Goal: Browse casually: Explore the website without a specific task or goal

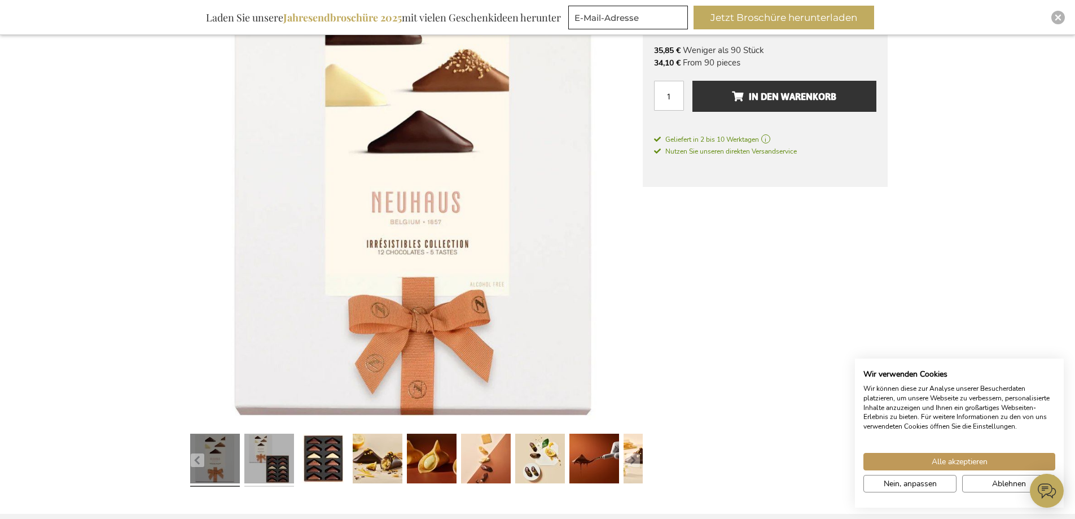
click at [268, 463] on link at bounding box center [269, 460] width 50 height 62
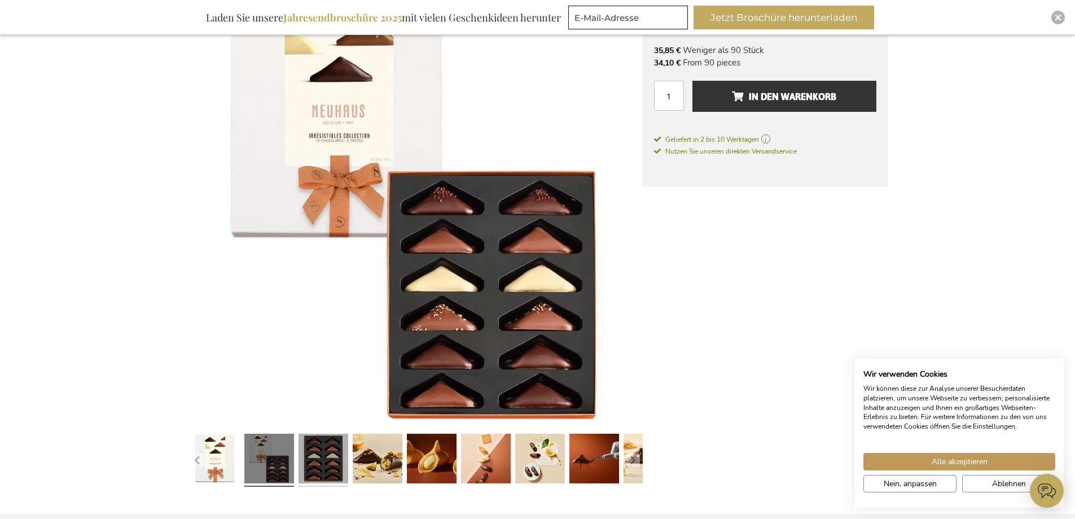
click at [348, 453] on link at bounding box center [324, 460] width 50 height 62
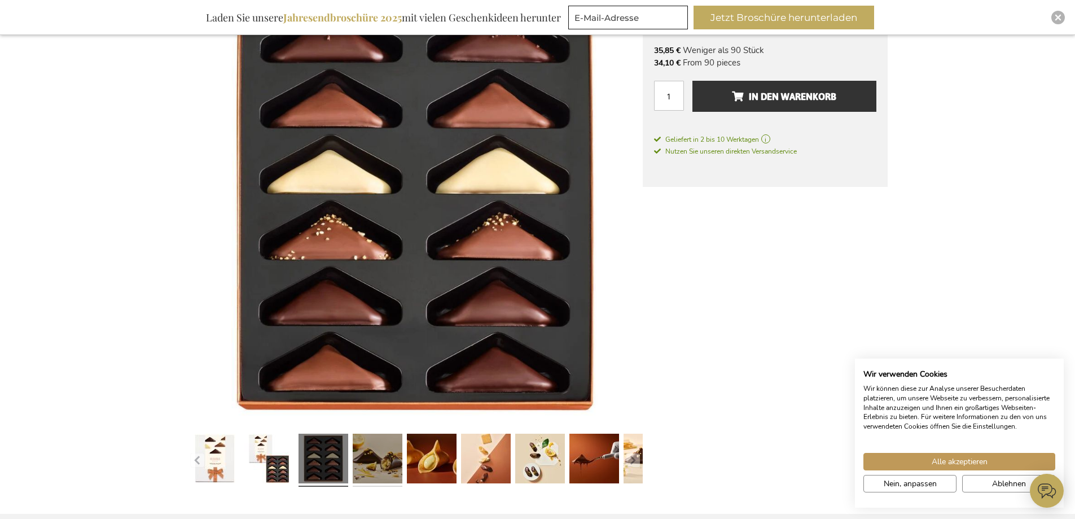
click at [373, 444] on link at bounding box center [378, 460] width 50 height 62
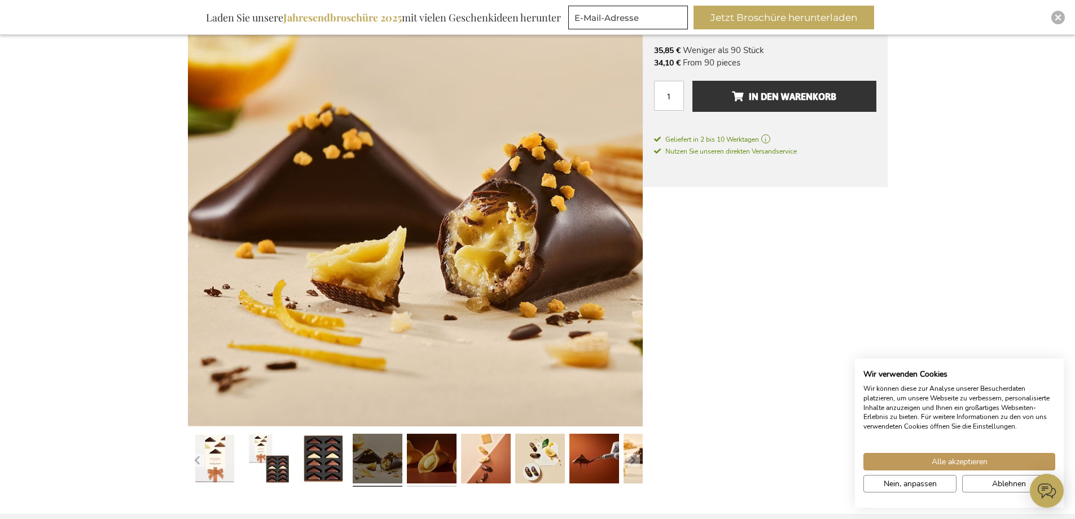
click at [448, 447] on link at bounding box center [432, 460] width 50 height 62
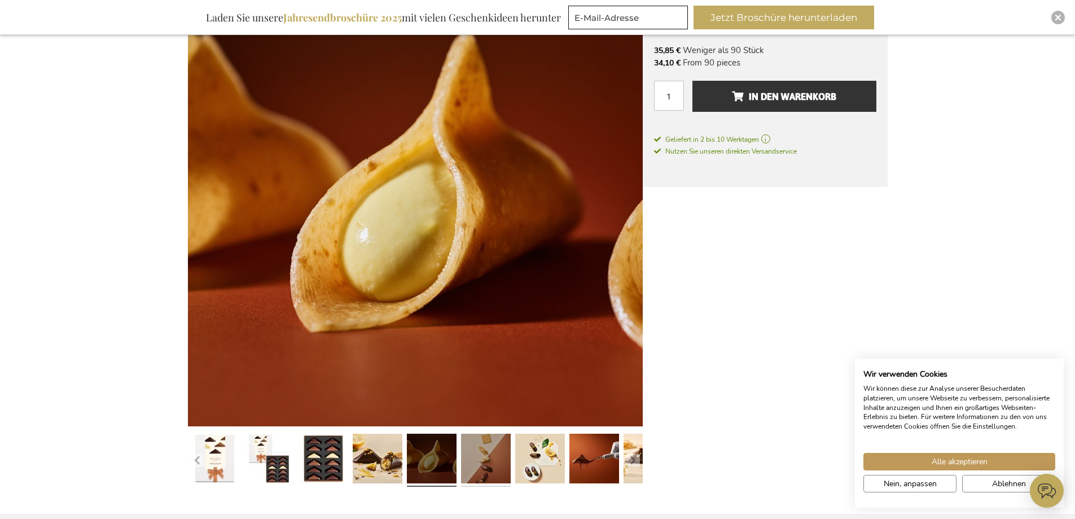
click at [494, 453] on link at bounding box center [486, 460] width 50 height 62
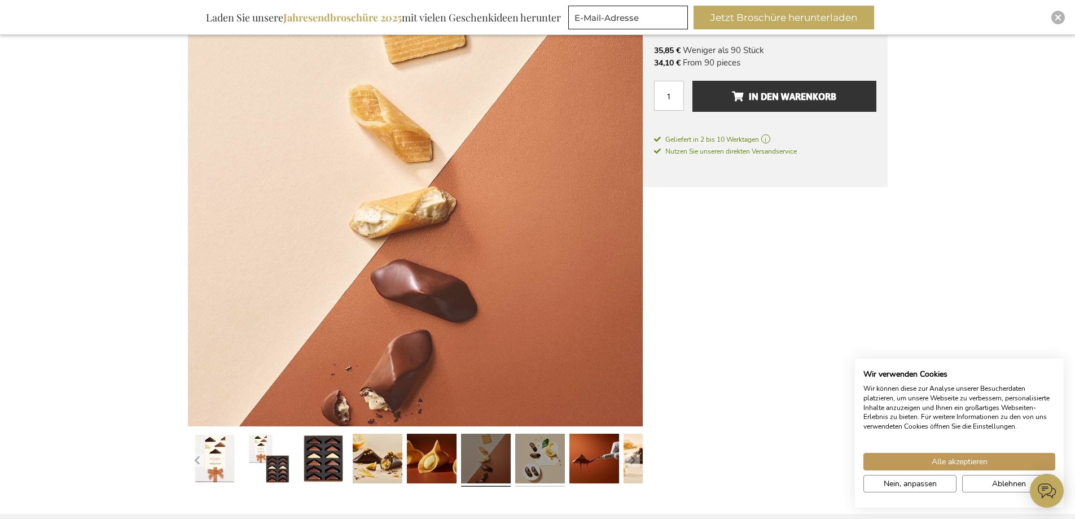
click at [550, 454] on link at bounding box center [540, 460] width 50 height 62
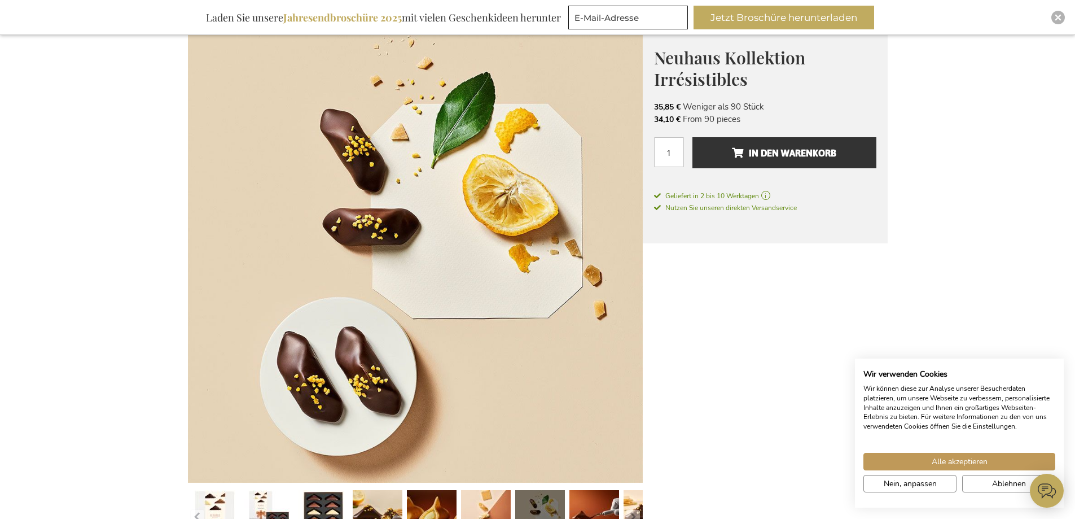
scroll to position [215, 0]
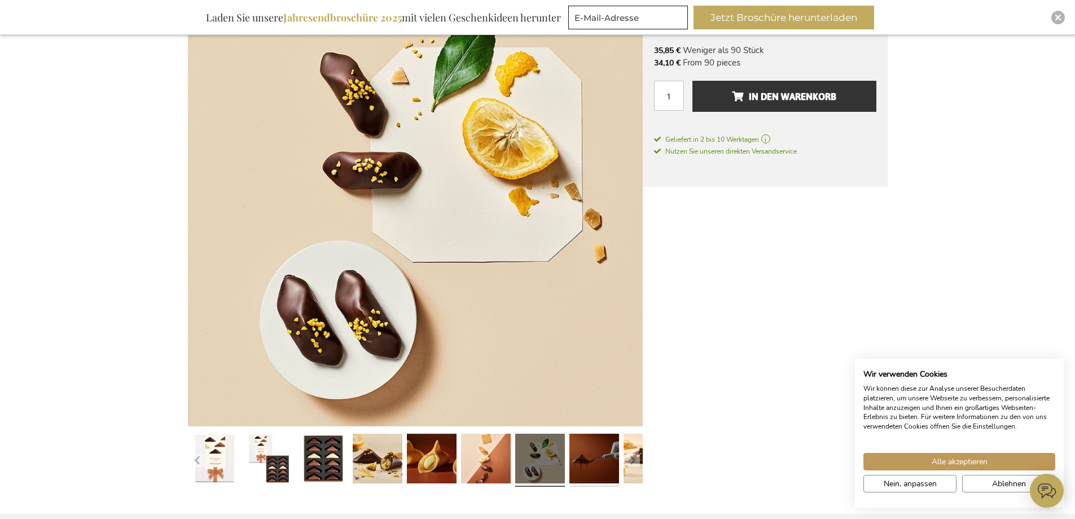
click at [605, 471] on link at bounding box center [595, 460] width 50 height 62
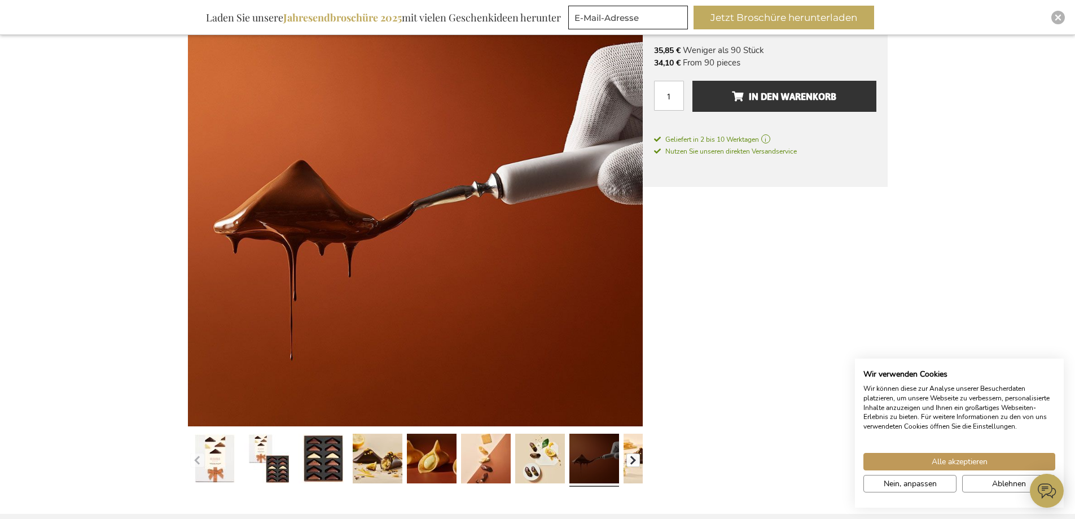
click at [632, 462] on button "button" at bounding box center [634, 460] width 14 height 14
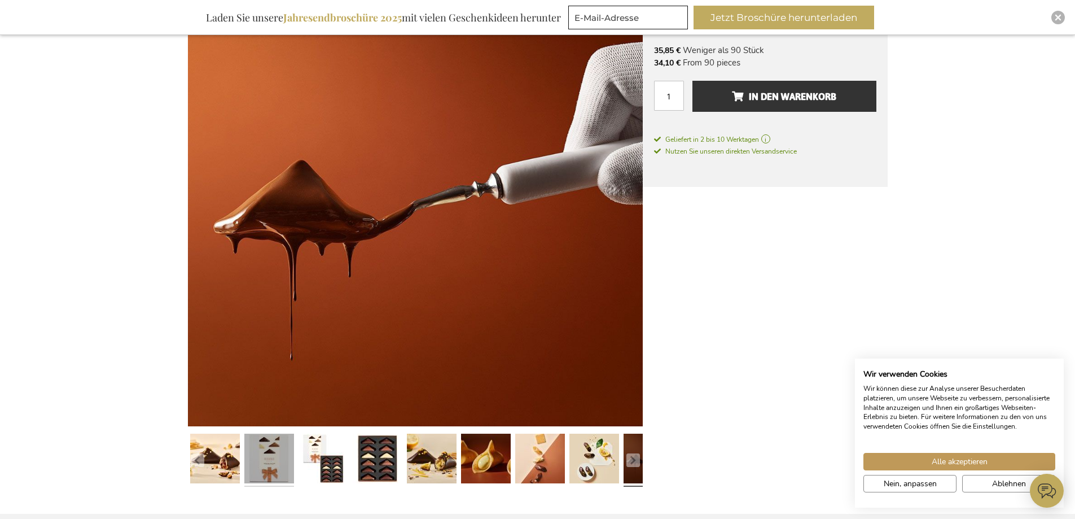
click at [262, 460] on link at bounding box center [269, 460] width 50 height 62
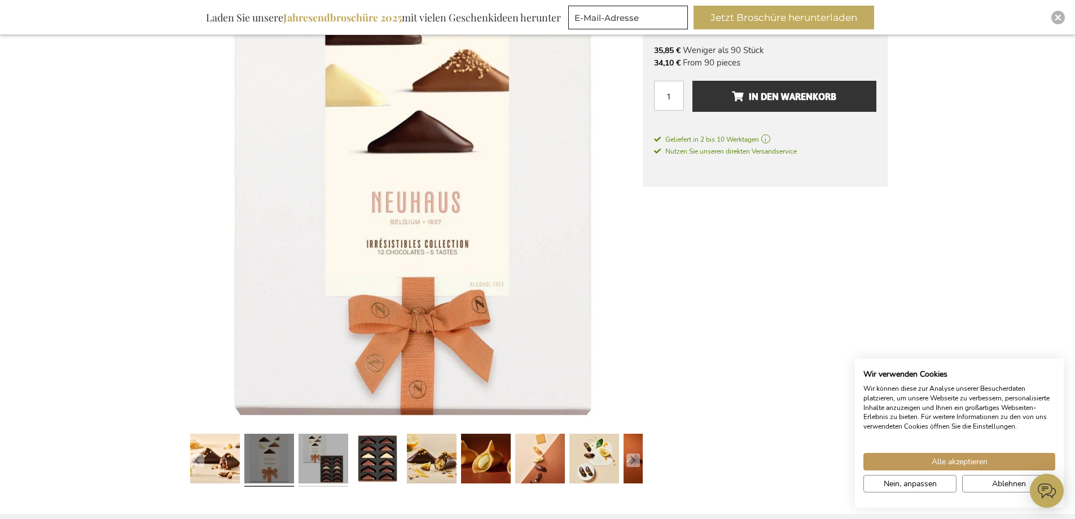
click at [341, 457] on link at bounding box center [324, 460] width 50 height 62
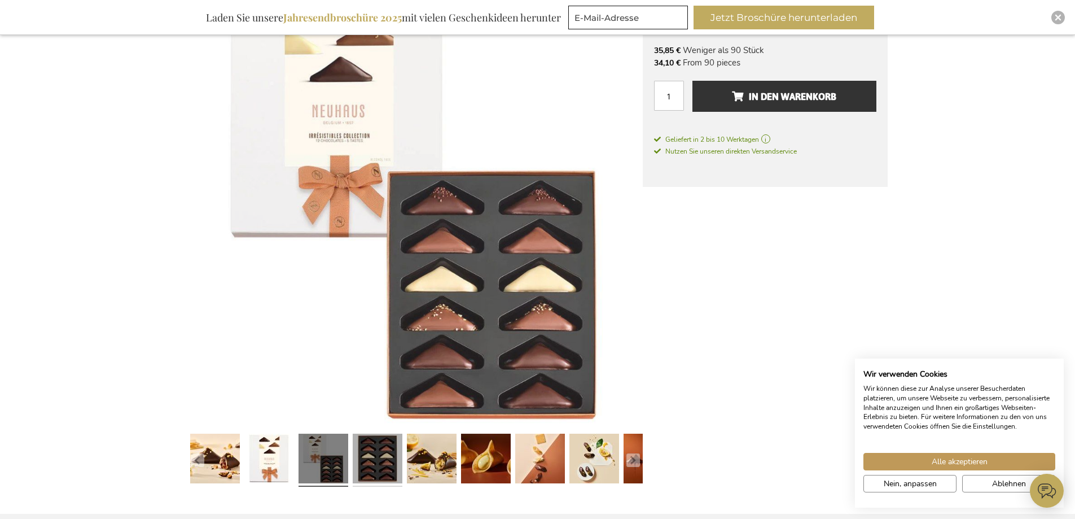
click at [381, 460] on link at bounding box center [378, 460] width 50 height 62
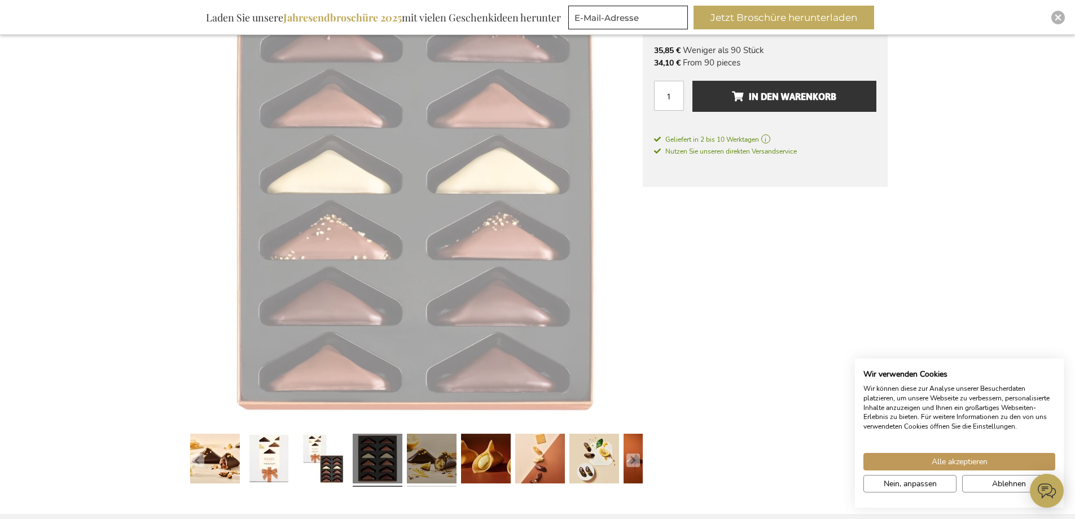
click at [427, 462] on link at bounding box center [432, 460] width 50 height 62
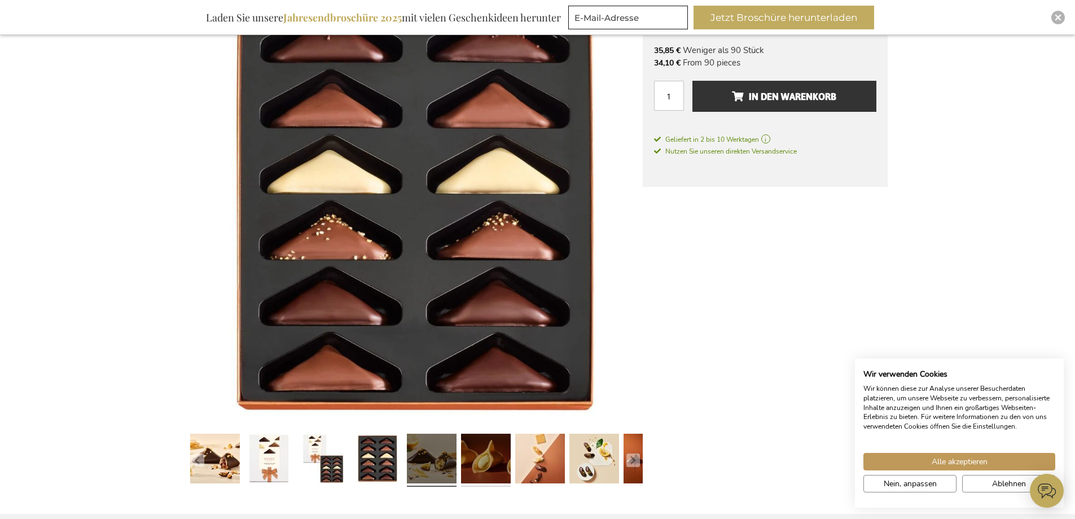
click at [485, 466] on link at bounding box center [486, 460] width 50 height 62
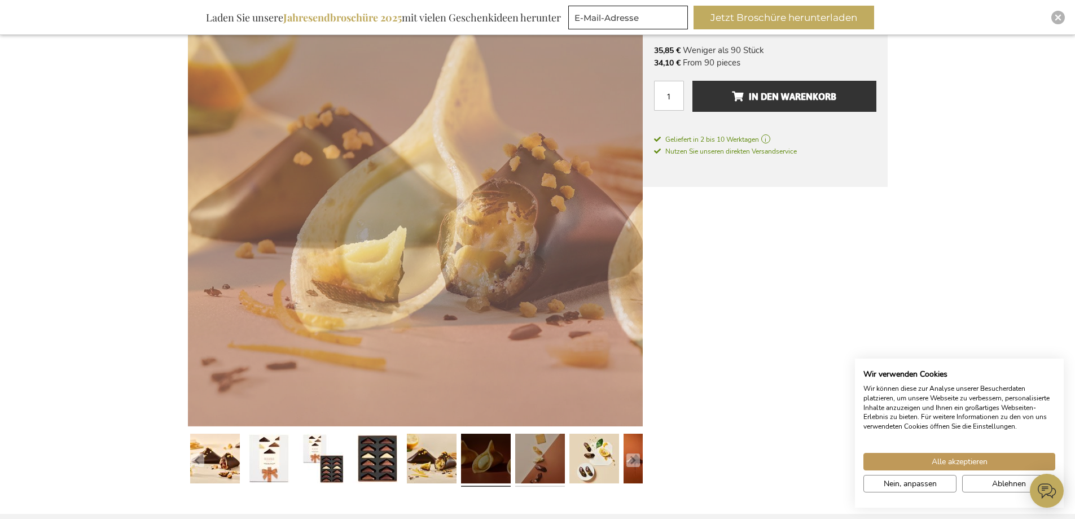
click at [546, 466] on link at bounding box center [540, 460] width 50 height 62
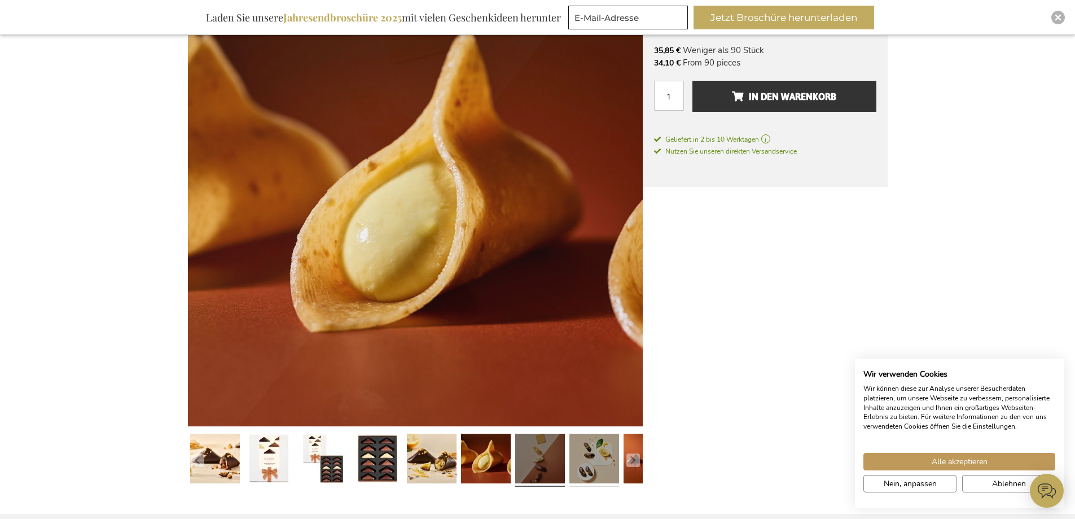
click at [595, 459] on link at bounding box center [595, 460] width 50 height 62
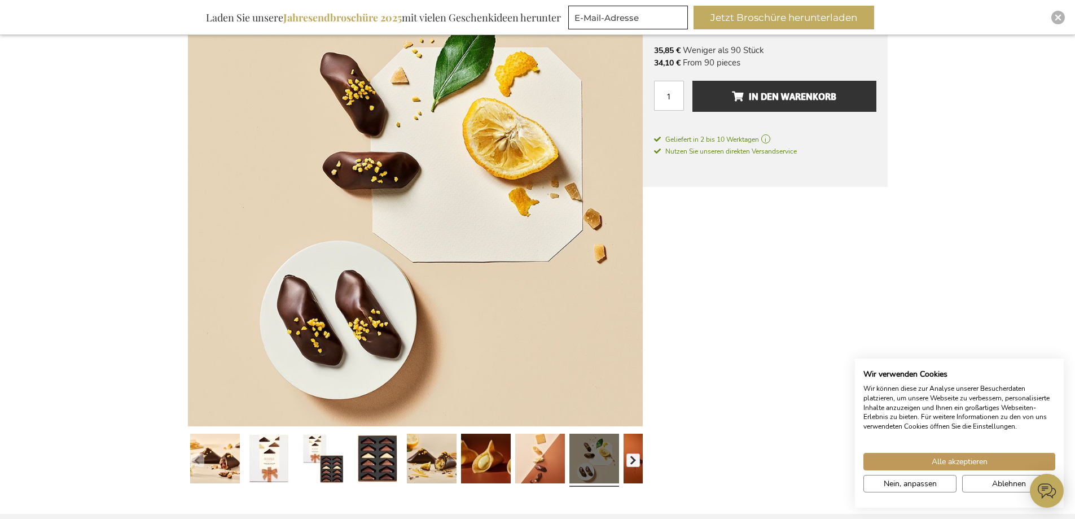
click at [636, 454] on button "button" at bounding box center [634, 460] width 14 height 14
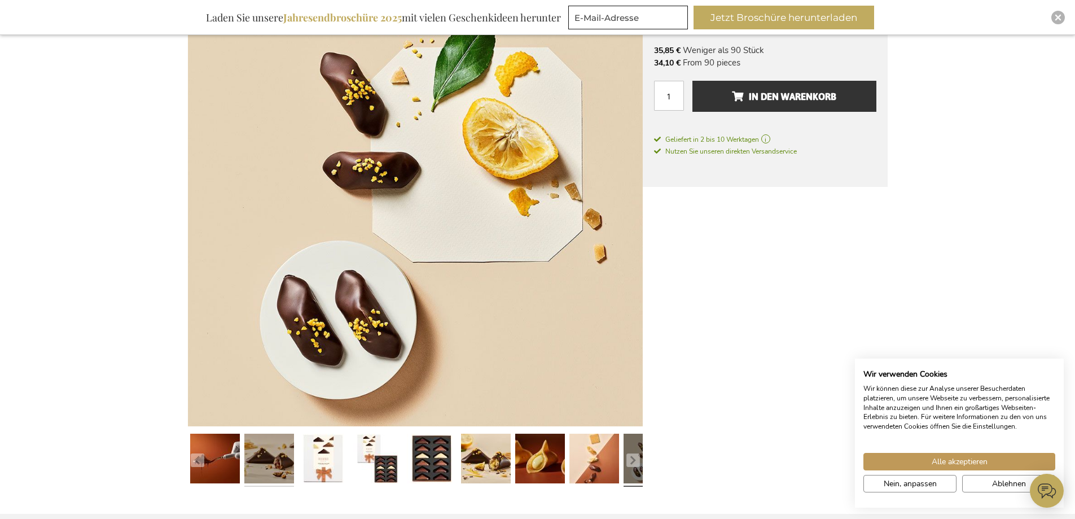
click at [274, 460] on link at bounding box center [269, 460] width 50 height 62
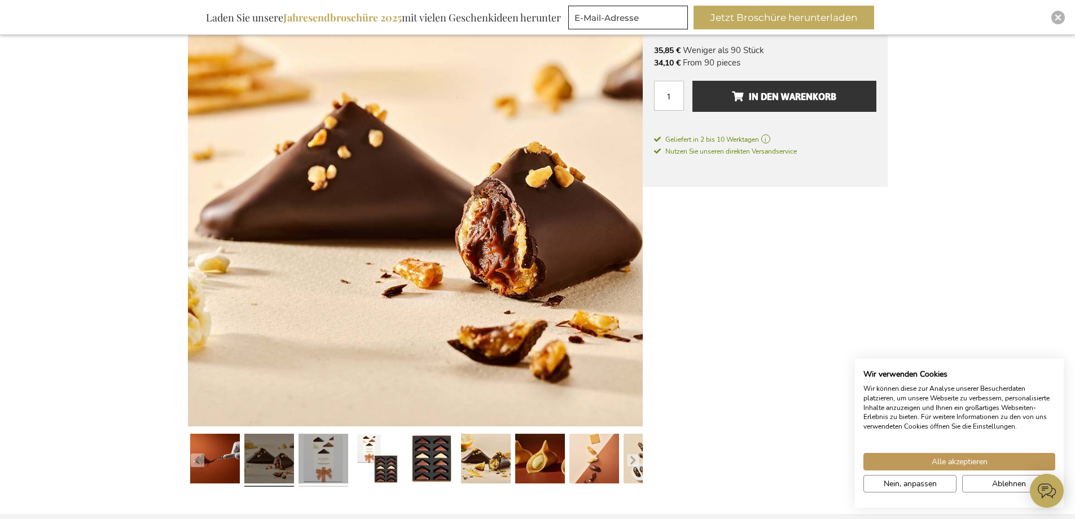
click at [334, 456] on link at bounding box center [324, 460] width 50 height 62
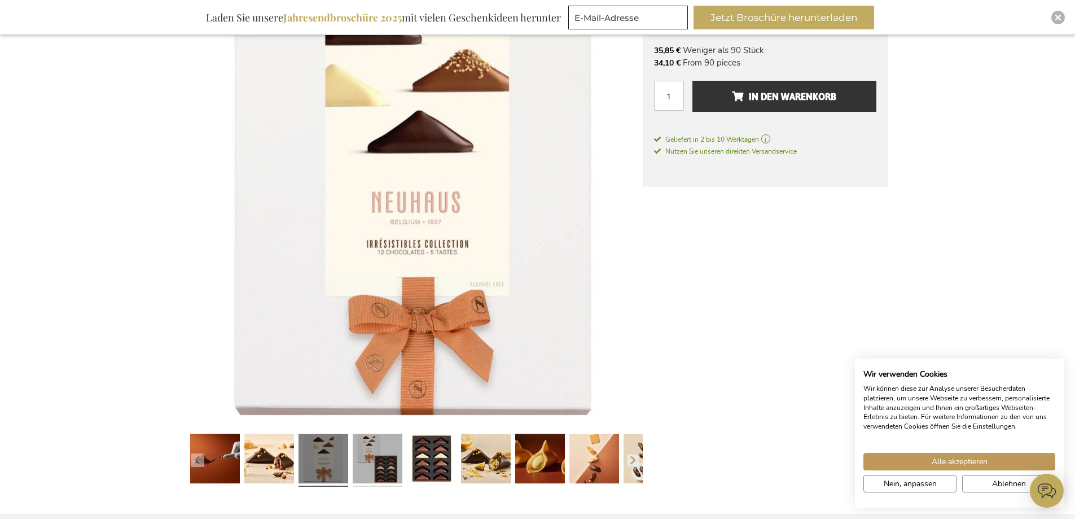
click at [392, 459] on link at bounding box center [378, 460] width 50 height 62
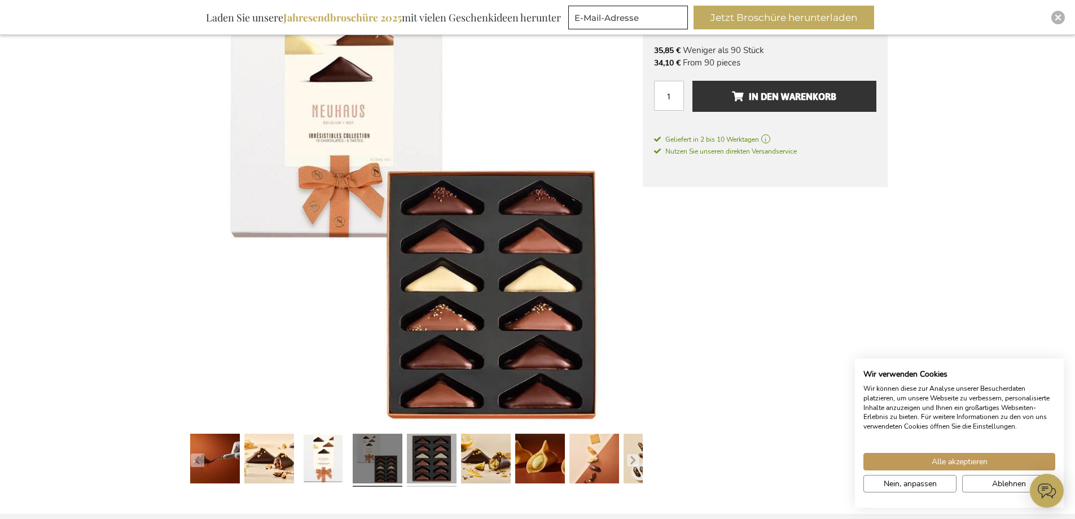
click at [446, 462] on link at bounding box center [432, 460] width 50 height 62
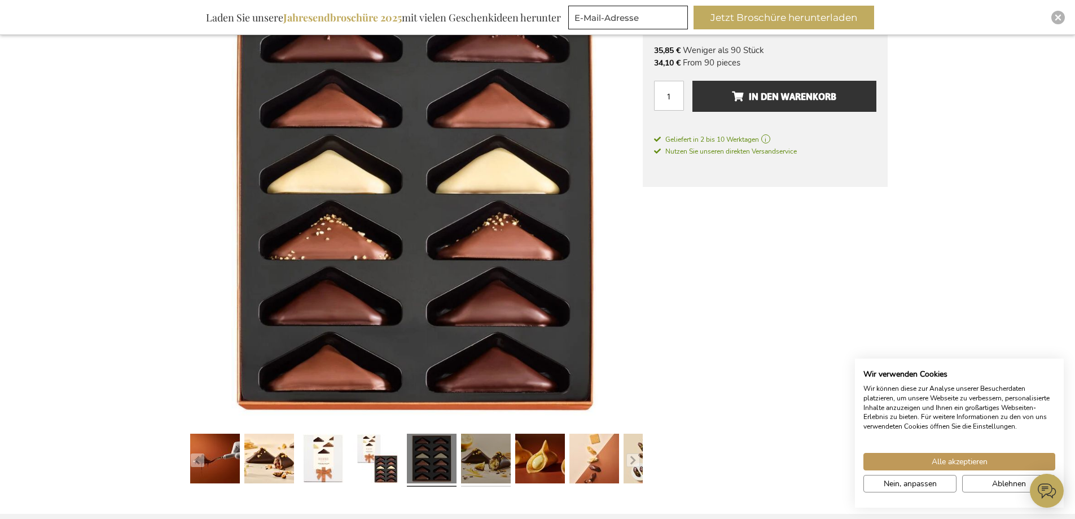
click at [486, 463] on link at bounding box center [486, 460] width 50 height 62
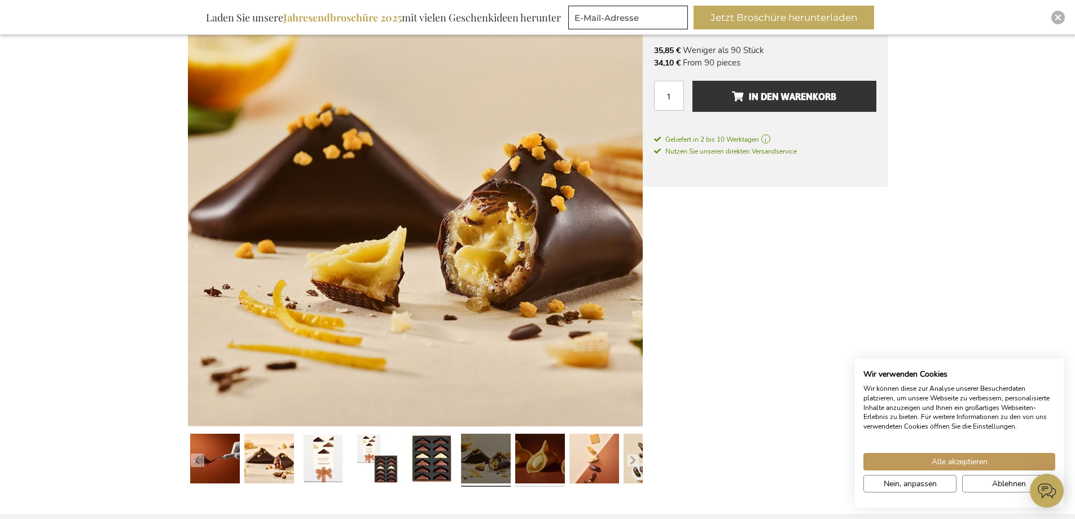
click at [538, 462] on link at bounding box center [540, 460] width 50 height 62
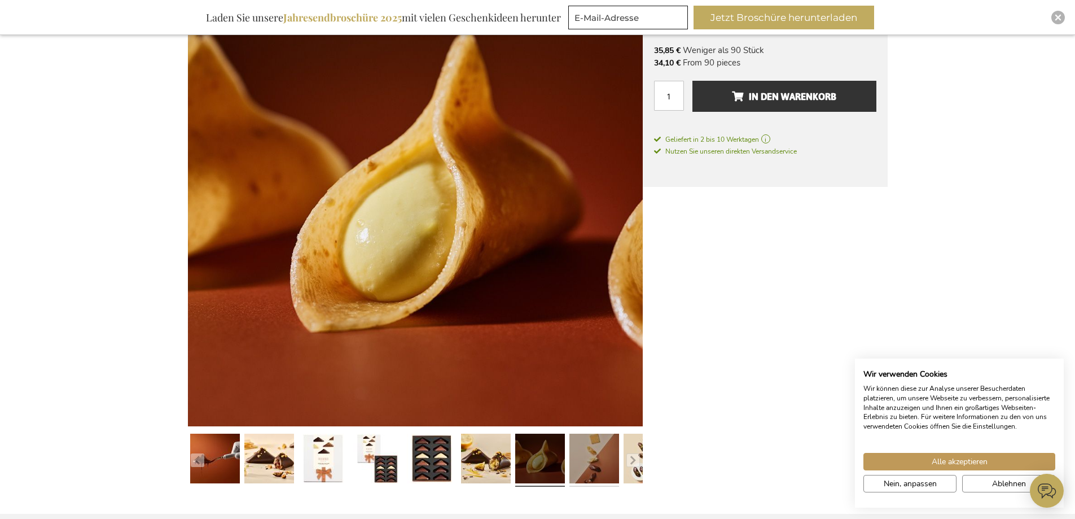
click at [580, 456] on link at bounding box center [595, 460] width 50 height 62
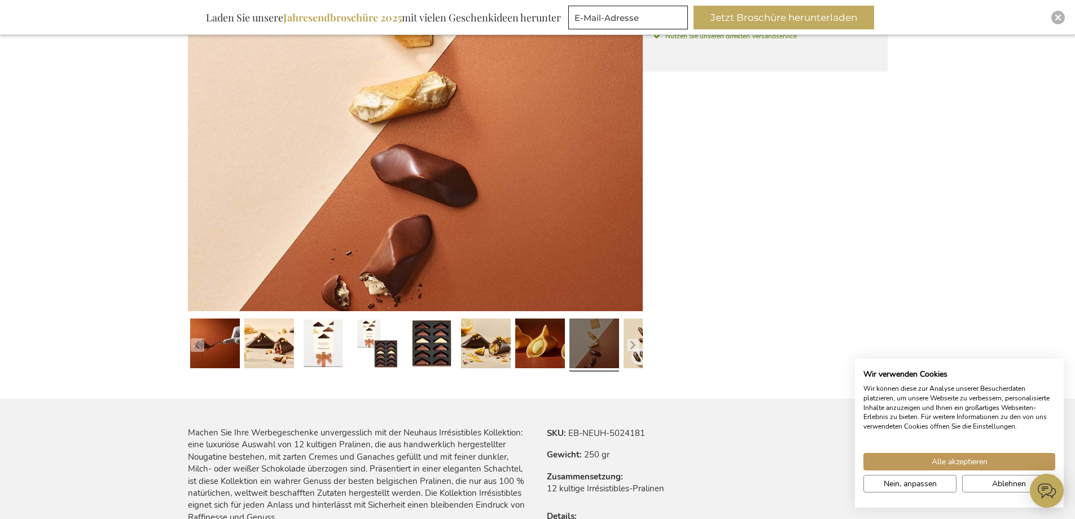
scroll to position [497, 0]
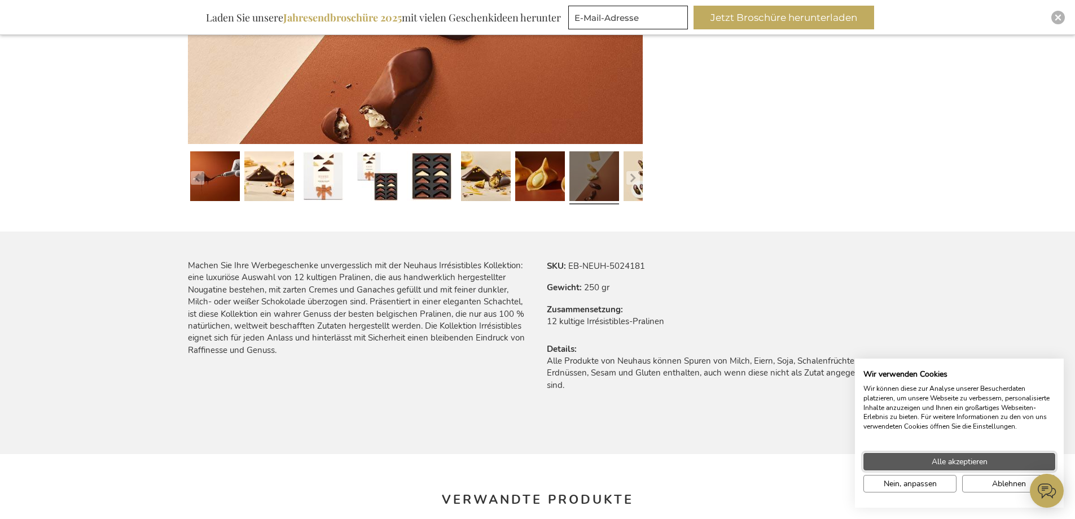
click at [956, 463] on span "Alle akzeptieren" at bounding box center [960, 462] width 56 height 12
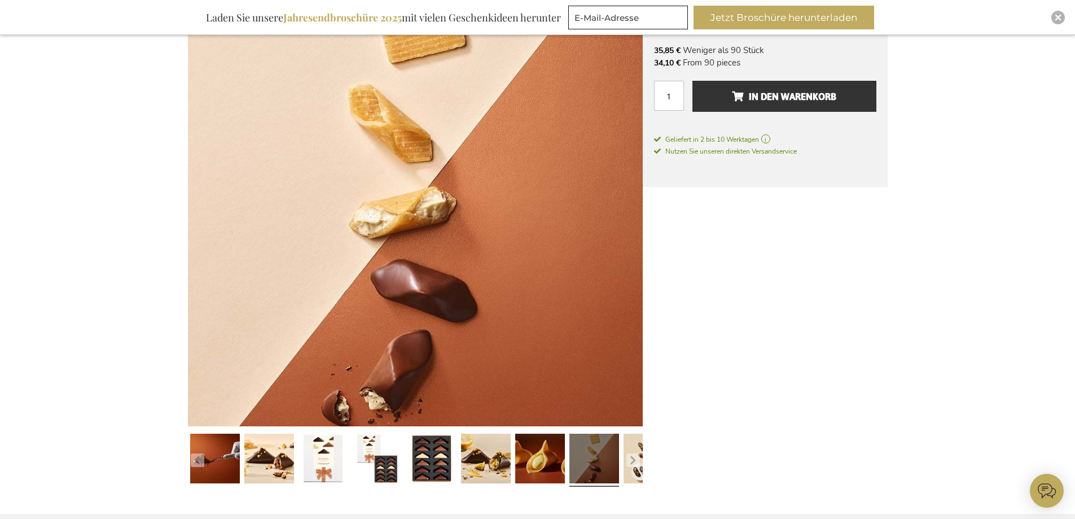
scroll to position [0, 0]
